Goal: Task Accomplishment & Management: Use online tool/utility

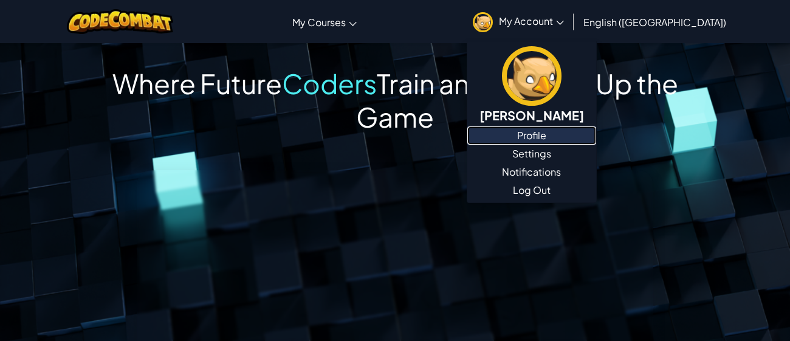
click at [579, 141] on link "Profile" at bounding box center [531, 135] width 129 height 18
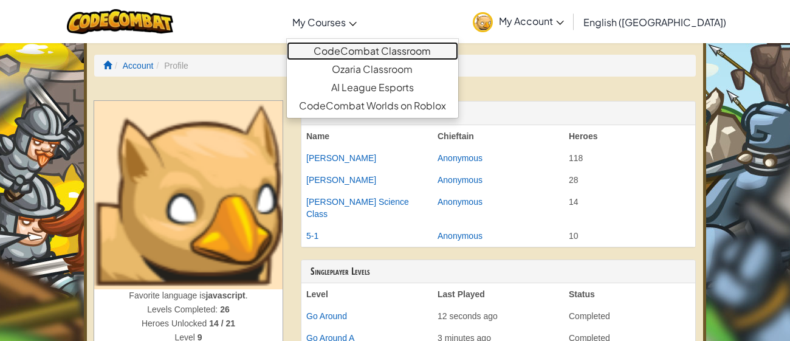
click at [390, 47] on link "CodeCombat Classroom" at bounding box center [372, 51] width 171 height 18
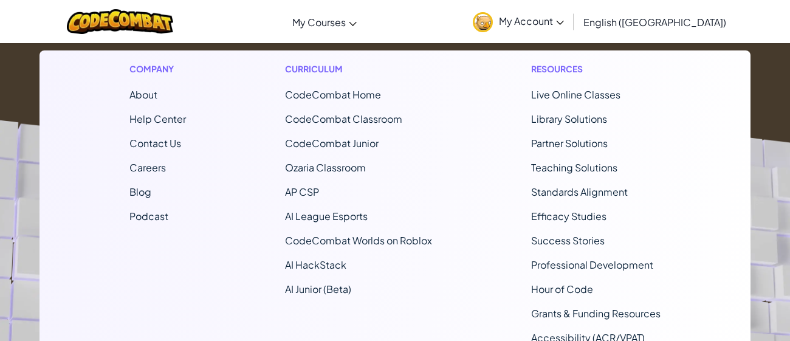
scroll to position [254, 0]
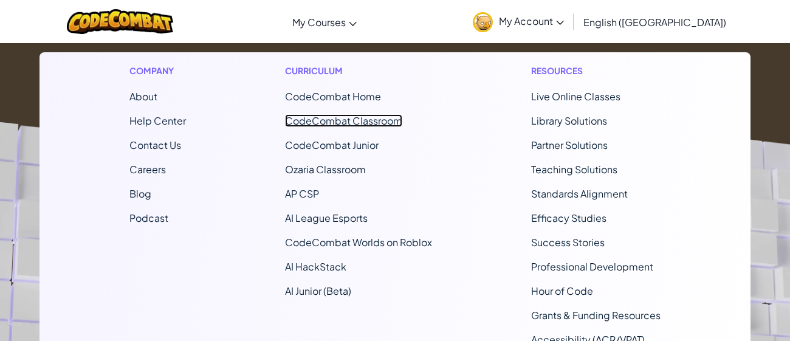
click at [377, 118] on link "CodeCombat Classroom" at bounding box center [343, 120] width 117 height 13
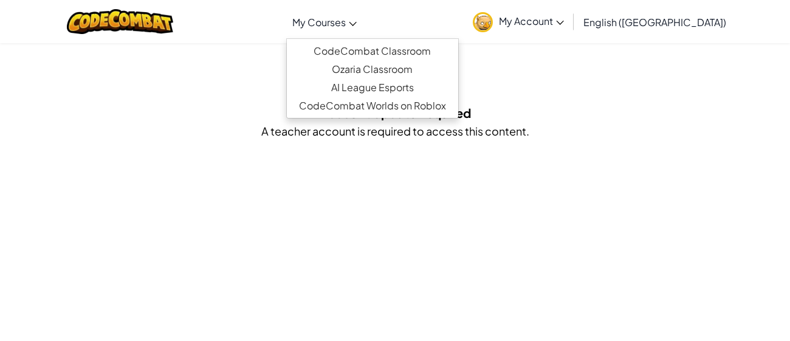
click at [346, 27] on span "My Courses" at bounding box center [318, 22] width 53 height 13
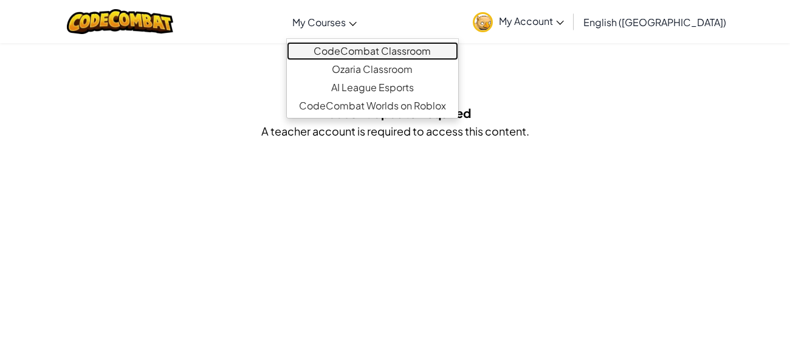
click at [397, 45] on link "CodeCombat Classroom" at bounding box center [372, 51] width 171 height 18
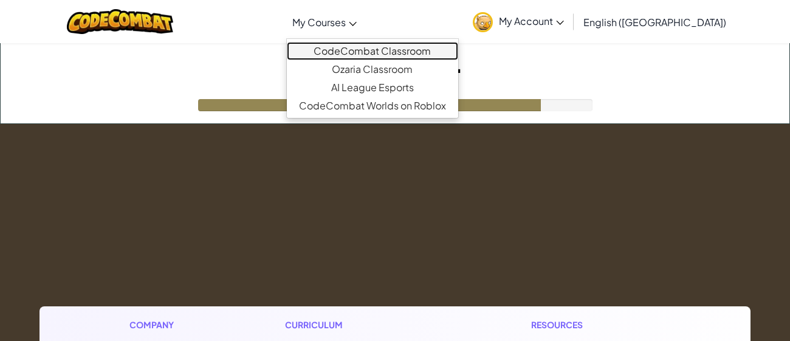
click at [396, 46] on link "CodeCombat Classroom" at bounding box center [372, 51] width 171 height 18
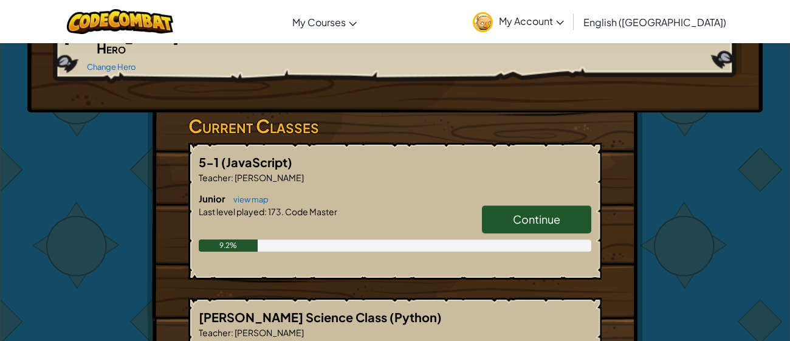
scroll to position [181, 0]
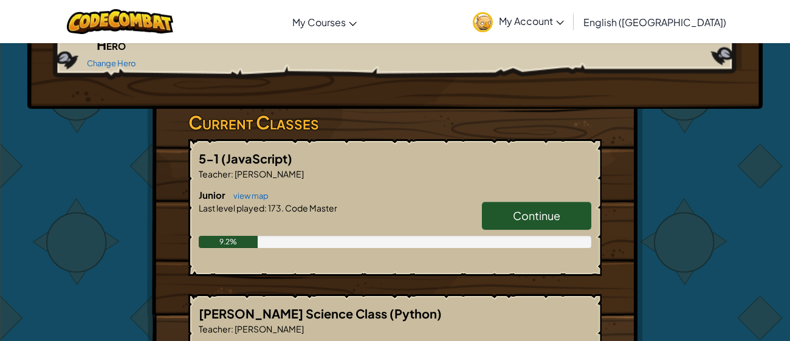
click at [567, 202] on link "Continue" at bounding box center [536, 216] width 109 height 28
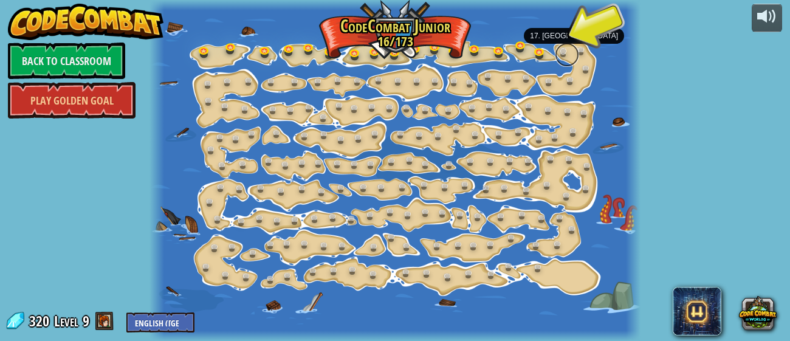
click at [566, 51] on link at bounding box center [567, 55] width 24 height 24
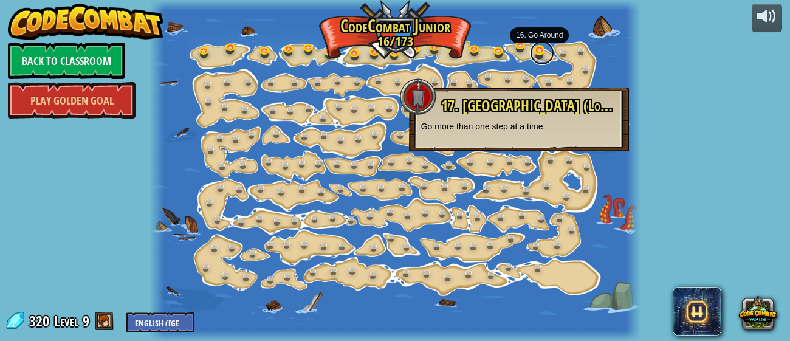
click at [539, 50] on link at bounding box center [542, 53] width 24 height 24
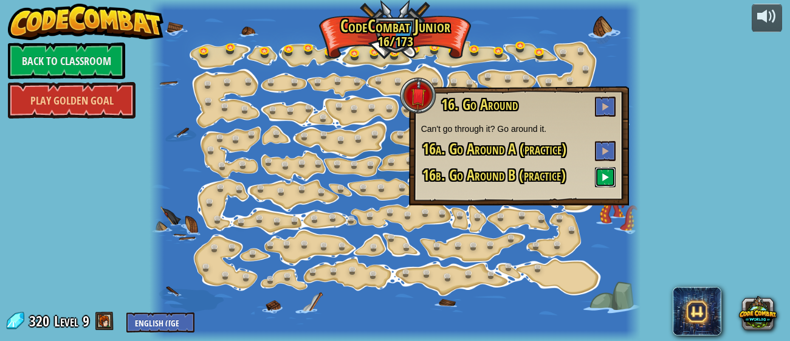
click at [606, 178] on span at bounding box center [605, 177] width 9 height 9
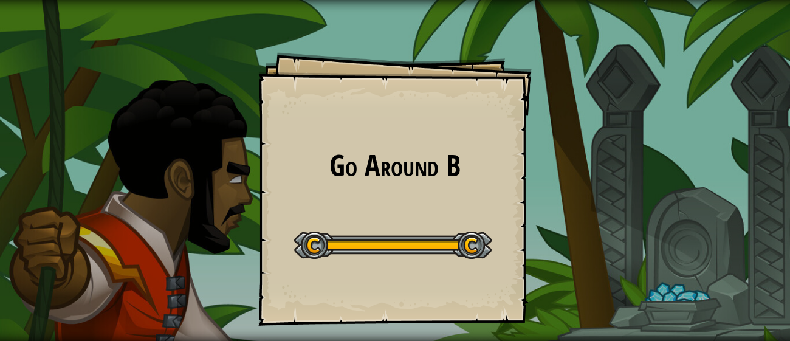
click at [446, 270] on div "Go Around B Goals Start Level Error loading from server. Try refreshing the pag…" at bounding box center [394, 188] width 273 height 273
click at [470, 246] on div at bounding box center [393, 245] width 198 height 27
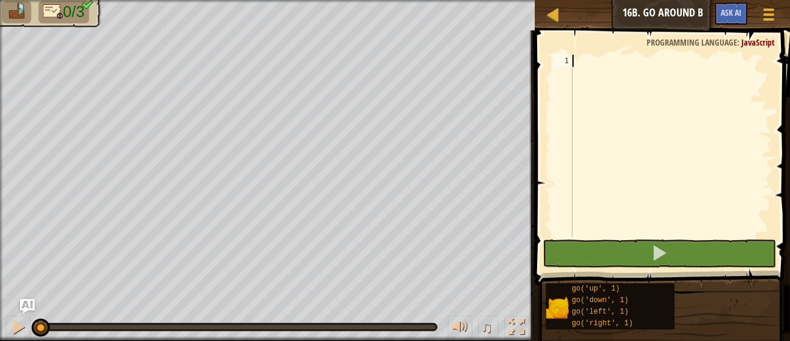
type textarea "l"
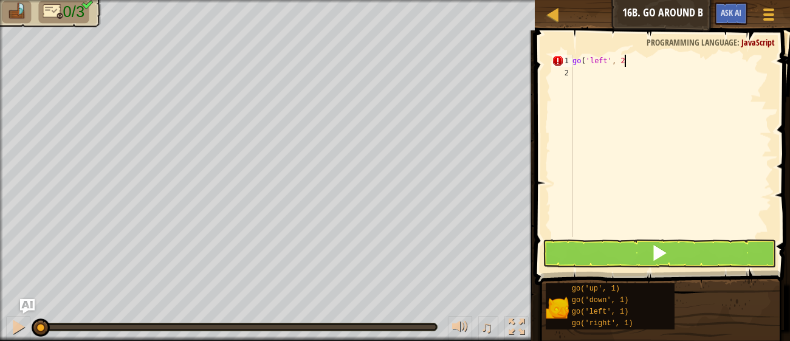
type textarea "go('left', 2)"
type textarea "u"
type textarea "go('up', 3)"
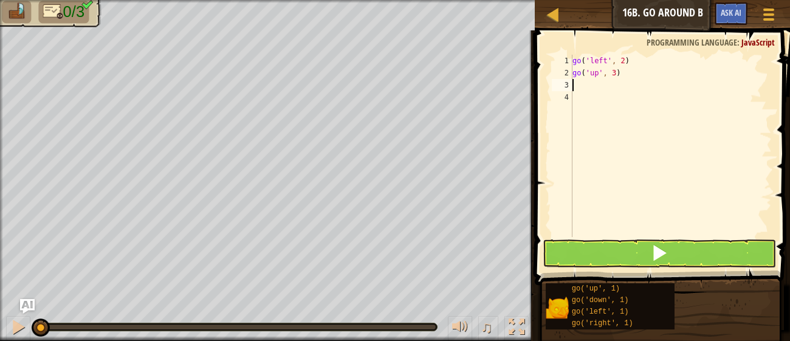
type textarea "r"
type textarea "go('right', 2)"
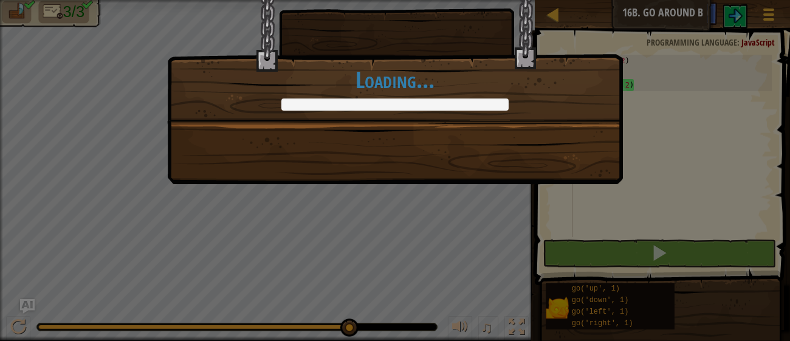
click at [499, 146] on div "+0 +0 Continue Loading..." at bounding box center [395, 77] width 456 height 215
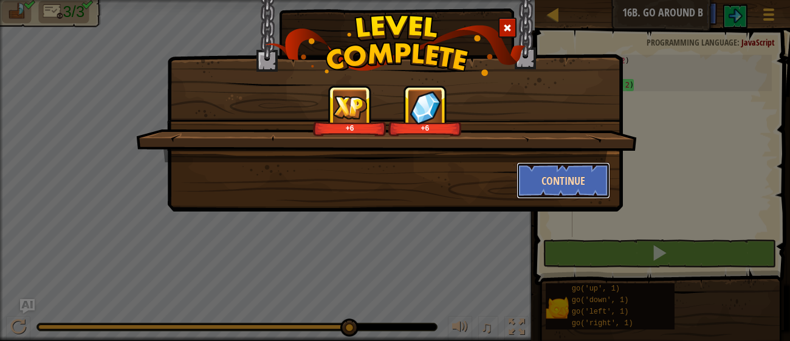
click at [594, 177] on button "Continue" at bounding box center [564, 180] width 94 height 36
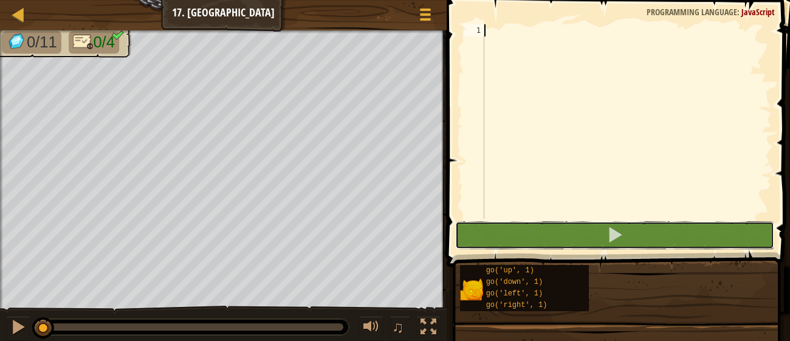
click at [498, 228] on button at bounding box center [614, 235] width 319 height 28
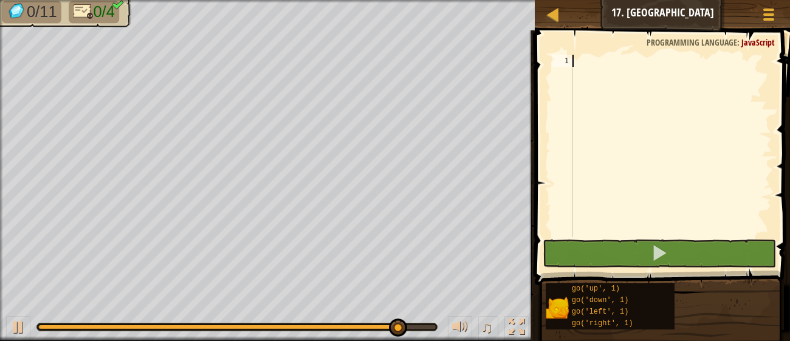
type textarea "r"
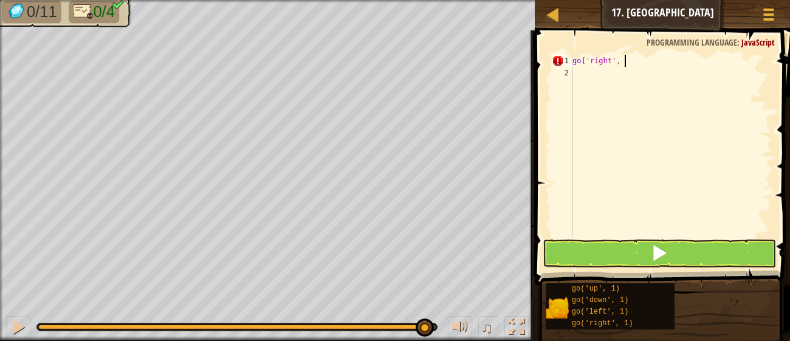
scroll to position [5, 4]
type textarea "go('right', 3)"
type textarea "u"
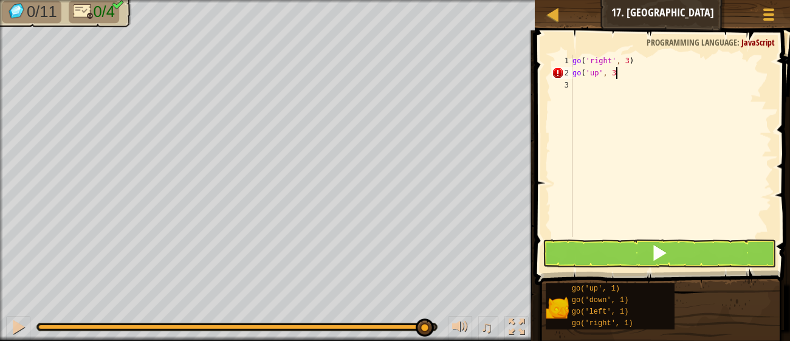
type textarea "go('up', 3)"
type textarea "l"
type textarea "go('left', 3)"
type textarea "d"
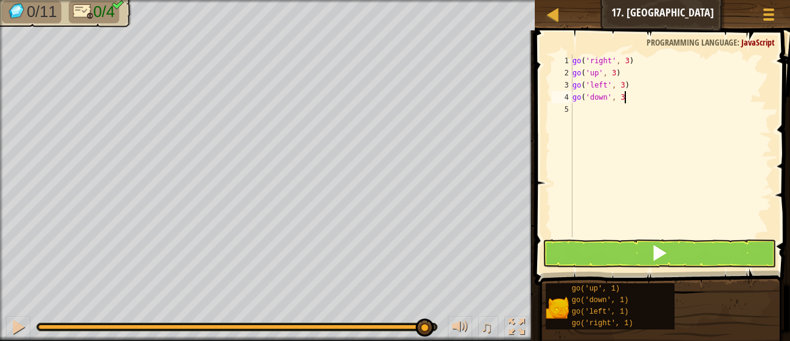
scroll to position [5, 3]
type textarea "go('down', 3)"
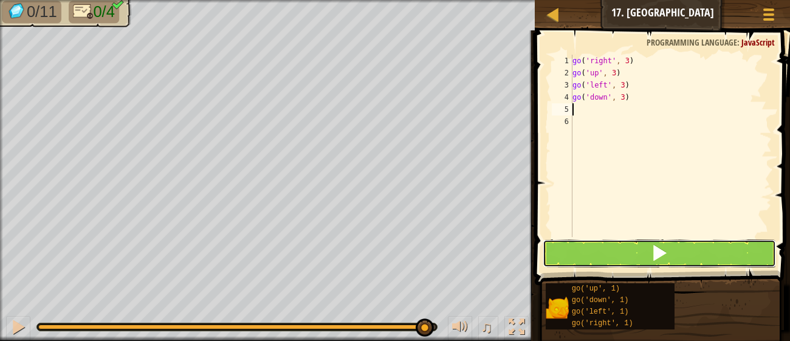
click at [730, 257] on button at bounding box center [659, 253] width 233 height 28
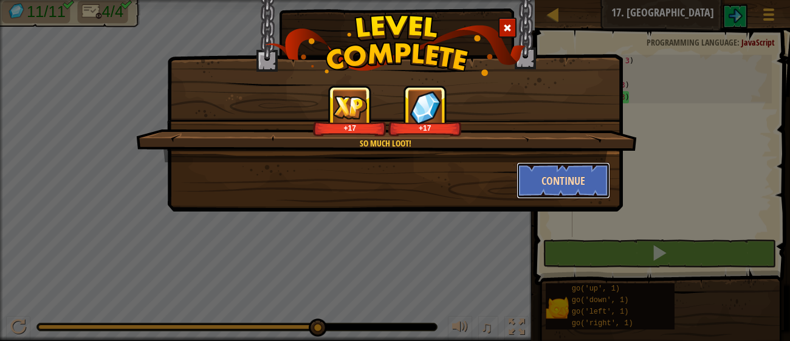
click at [545, 177] on button "Continue" at bounding box center [564, 180] width 94 height 36
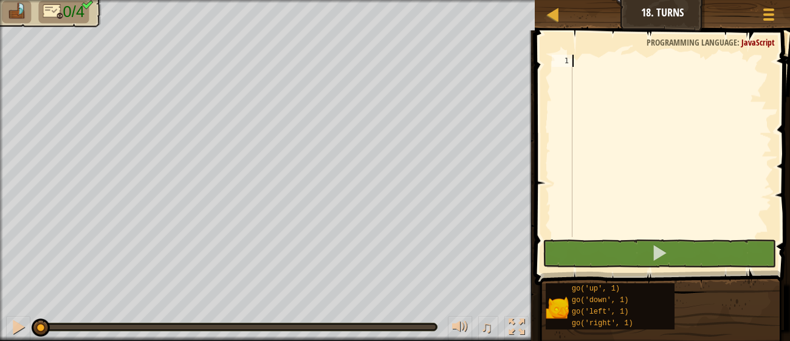
type textarea "l"
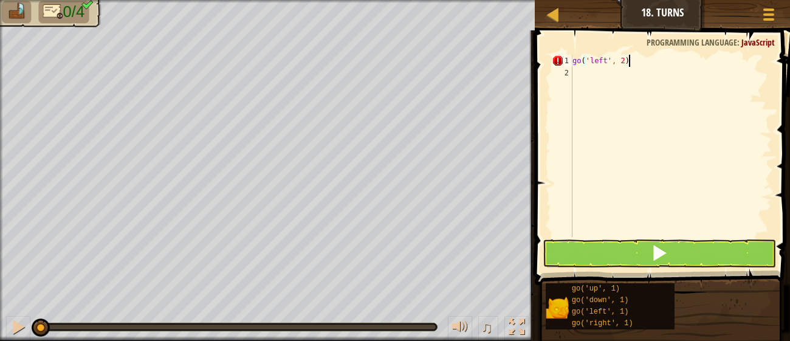
scroll to position [5, 4]
type textarea "go('left', 2)"
type textarea "d"
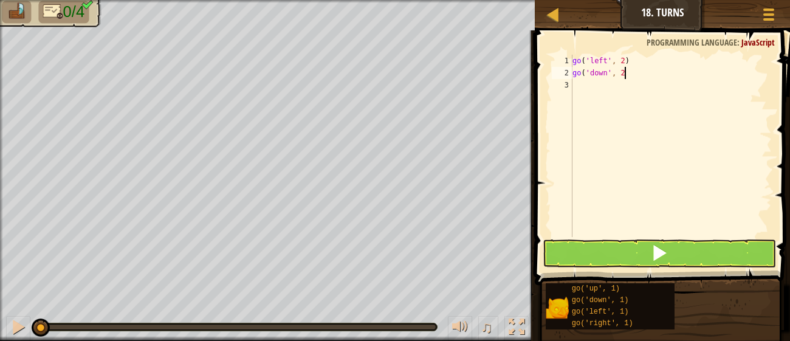
type textarea "go('down', 2)"
type textarea "r"
type textarea "go('right', 4)"
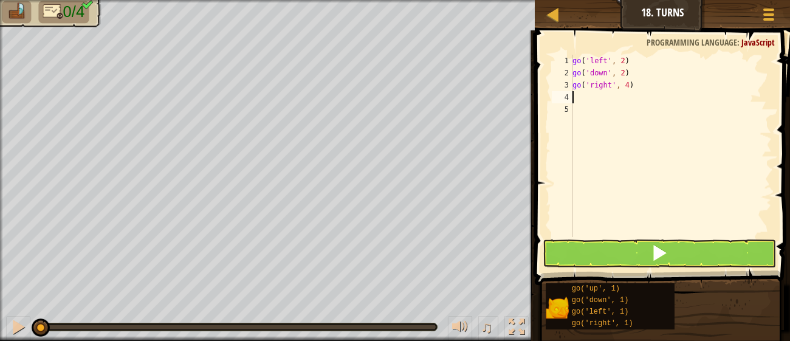
scroll to position [5, 0]
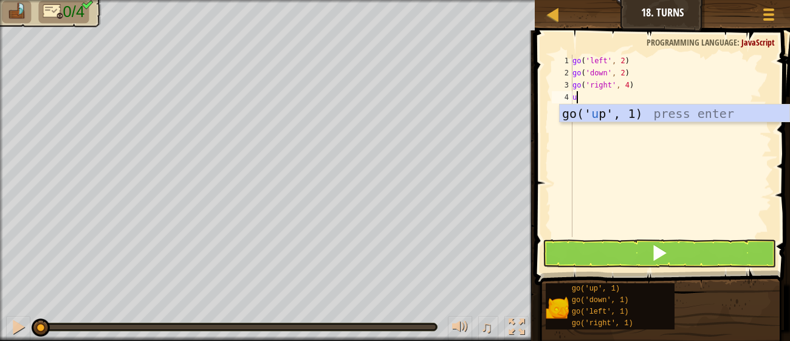
type textarea "up"
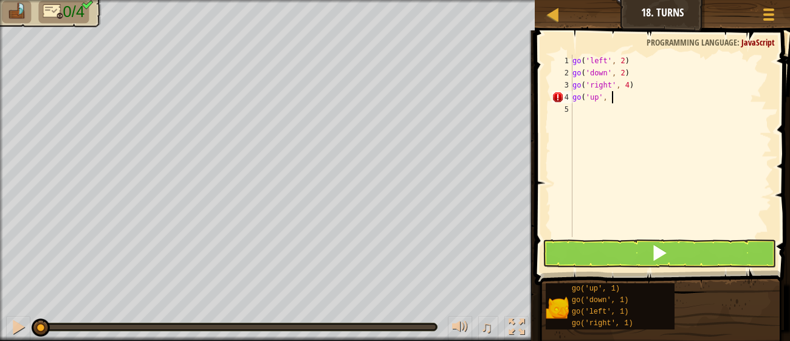
scroll to position [5, 2]
type textarea "go('up', 3)"
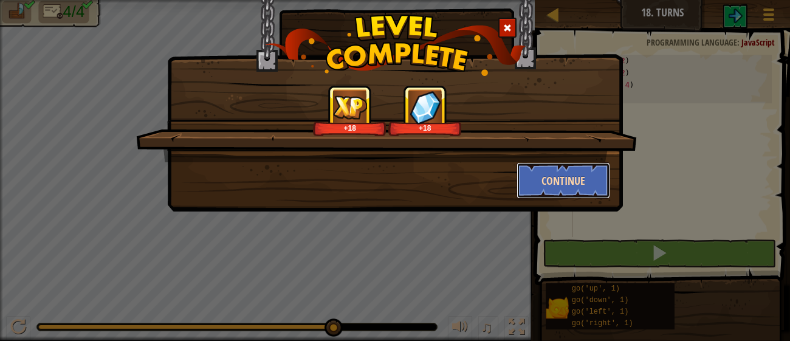
click at [570, 176] on button "Continue" at bounding box center [564, 180] width 94 height 36
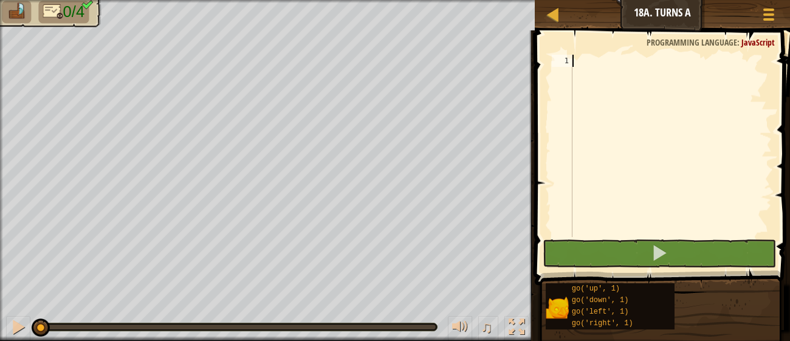
type textarea "d"
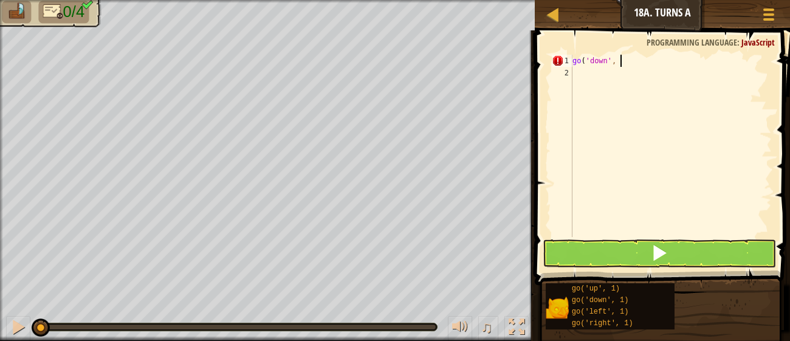
scroll to position [5, 3]
type textarea "go('down', 2)"
type textarea "r"
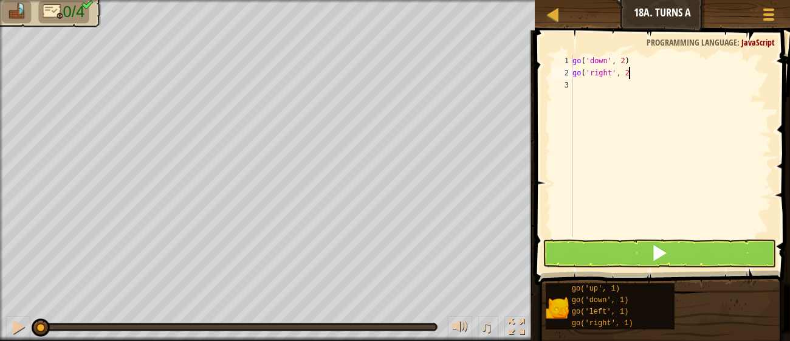
type textarea "go('right', 2)"
type textarea "u"
type textarea "go('up', 4)"
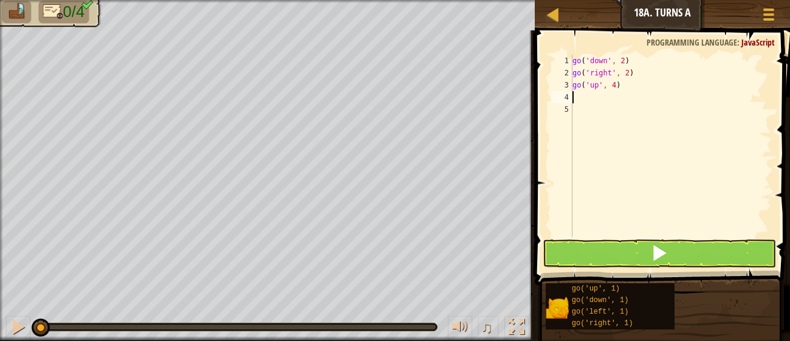
scroll to position [5, 0]
type textarea "l"
type textarea "go('left', 3)"
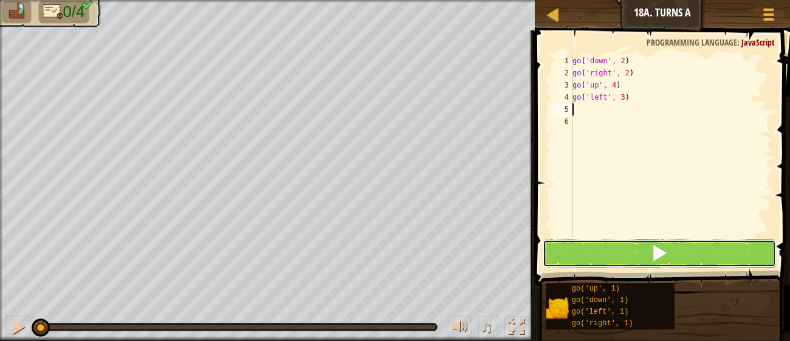
click at [728, 249] on button at bounding box center [659, 253] width 233 height 28
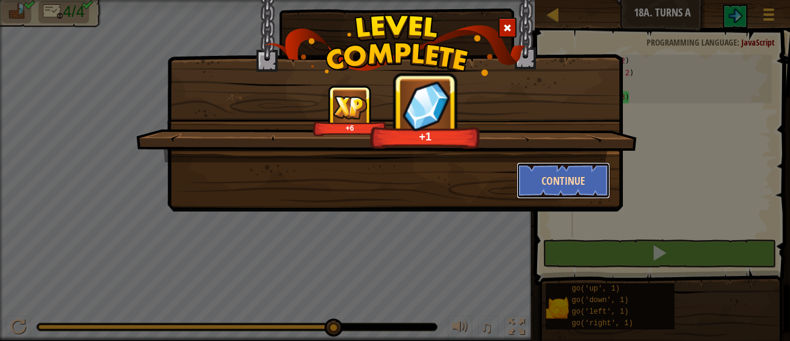
click at [566, 177] on button "Continue" at bounding box center [564, 180] width 94 height 36
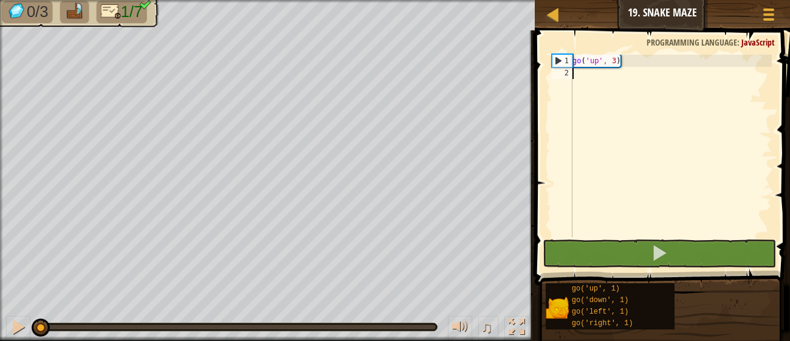
type textarea "r"
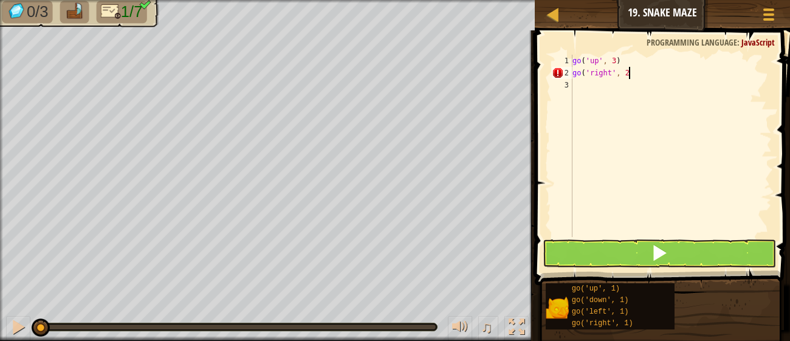
scroll to position [5, 4]
type textarea "go('right', 2)"
type textarea "u"
type textarea "r"
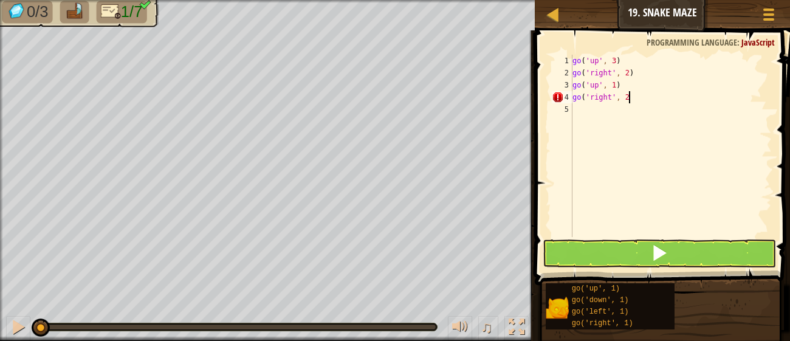
scroll to position [5, 4]
type textarea "go('right', 2)"
type textarea "d"
type textarea "go('down', 2)"
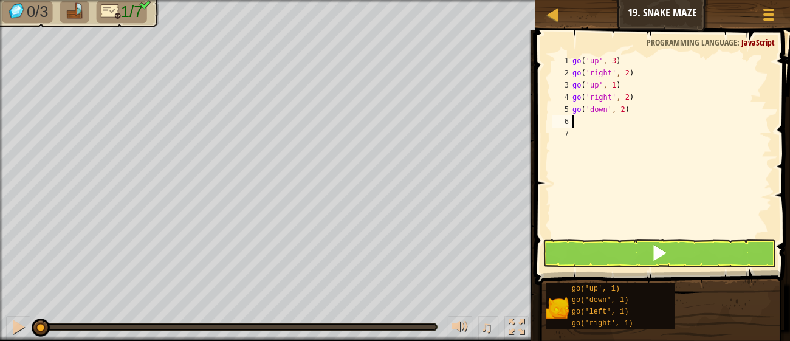
type textarea "r"
type textarea "go('right', 2)"
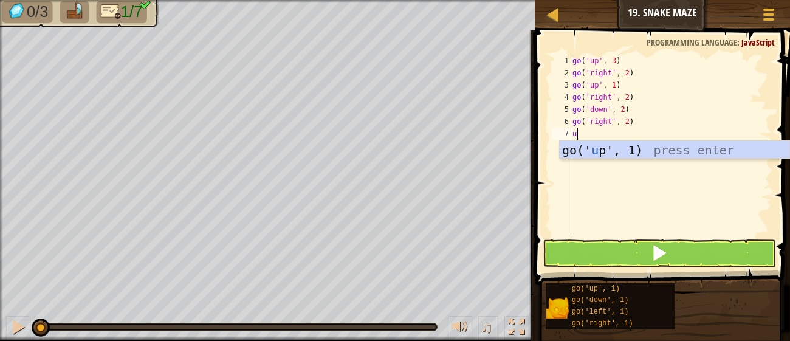
type textarea "up"
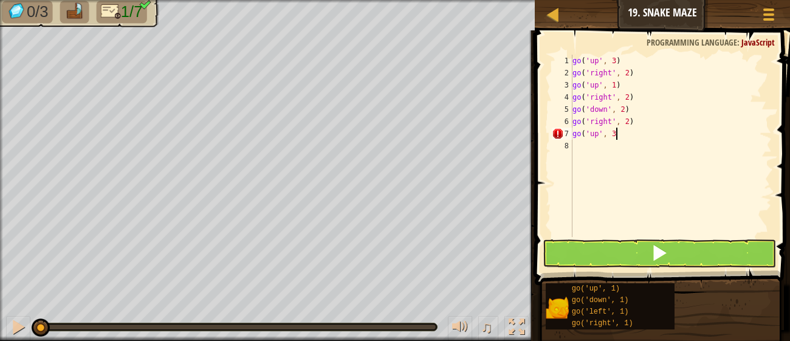
scroll to position [5, 2]
type textarea "go('up', 3)"
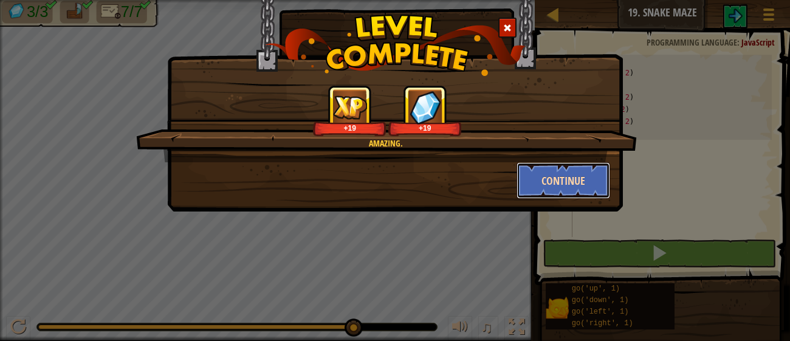
click at [566, 180] on button "Continue" at bounding box center [564, 180] width 94 height 36
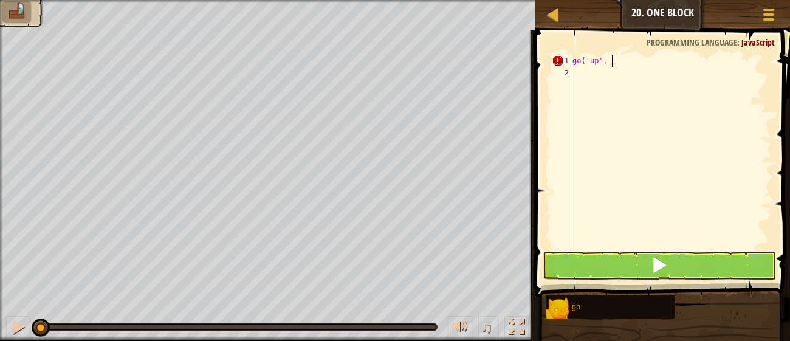
scroll to position [5, 2]
type textarea "go('up', 2)"
type textarea "l"
type textarea "go('left', 3)"
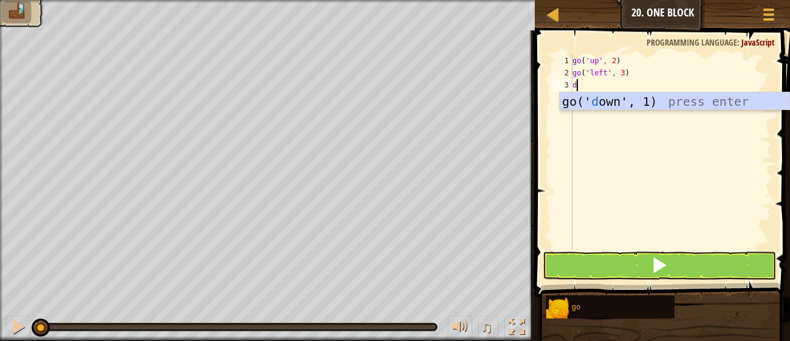
type textarea "d"
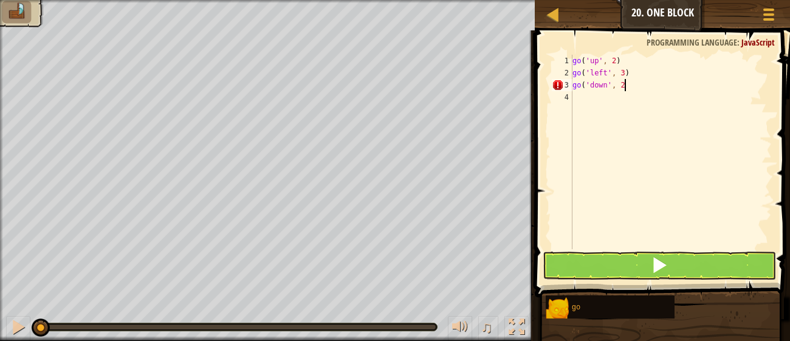
type textarea "go('down', 2)"
type textarea "r"
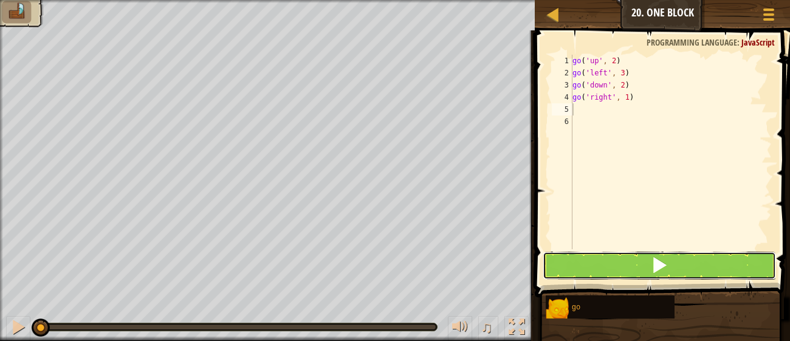
click at [672, 270] on button at bounding box center [659, 266] width 233 height 28
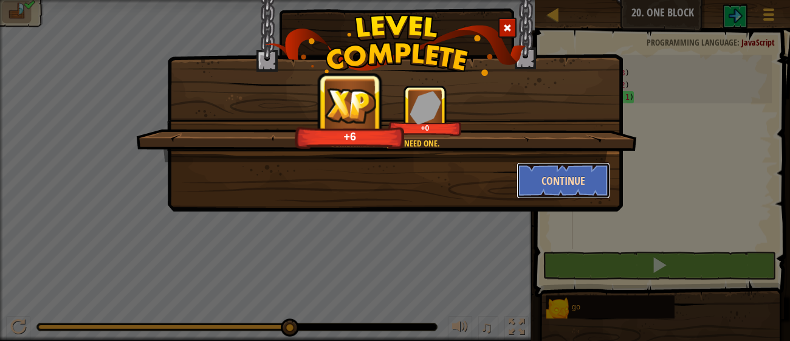
click at [563, 170] on button "Continue" at bounding box center [564, 180] width 94 height 36
